Goal: Transaction & Acquisition: Purchase product/service

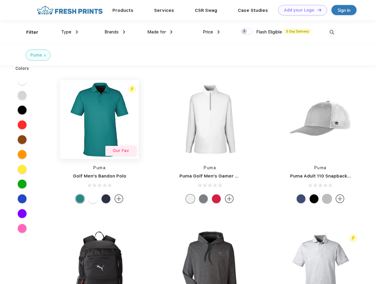
scroll to position [0, 0]
click at [301, 10] on link "Add your Logo Design Tool" at bounding box center [303, 10] width 49 height 10
click at [0, 0] on div "Design Tool" at bounding box center [0, 0] width 0 height 0
click at [317, 10] on link "Add your Logo Design Tool" at bounding box center [303, 10] width 49 height 10
click at [28, 32] on div "Filter" at bounding box center [32, 32] width 12 height 7
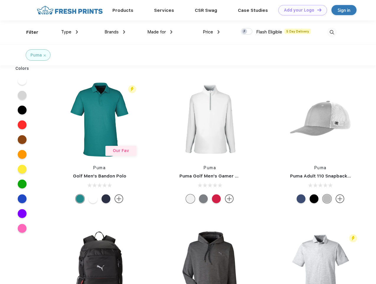
click at [70, 32] on span "Type" at bounding box center [66, 31] width 10 height 5
click at [115, 32] on span "Brands" at bounding box center [112, 31] width 14 height 5
click at [160, 32] on span "Made for" at bounding box center [156, 31] width 19 height 5
click at [211, 32] on span "Price" at bounding box center [208, 31] width 10 height 5
click at [247, 32] on div at bounding box center [247, 31] width 12 height 6
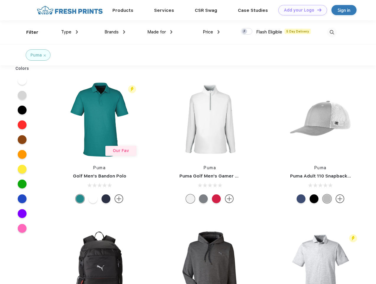
click at [245, 32] on input "checkbox" at bounding box center [243, 30] width 4 height 4
click at [332, 32] on img at bounding box center [332, 32] width 10 height 10
